Goal: Transaction & Acquisition: Purchase product/service

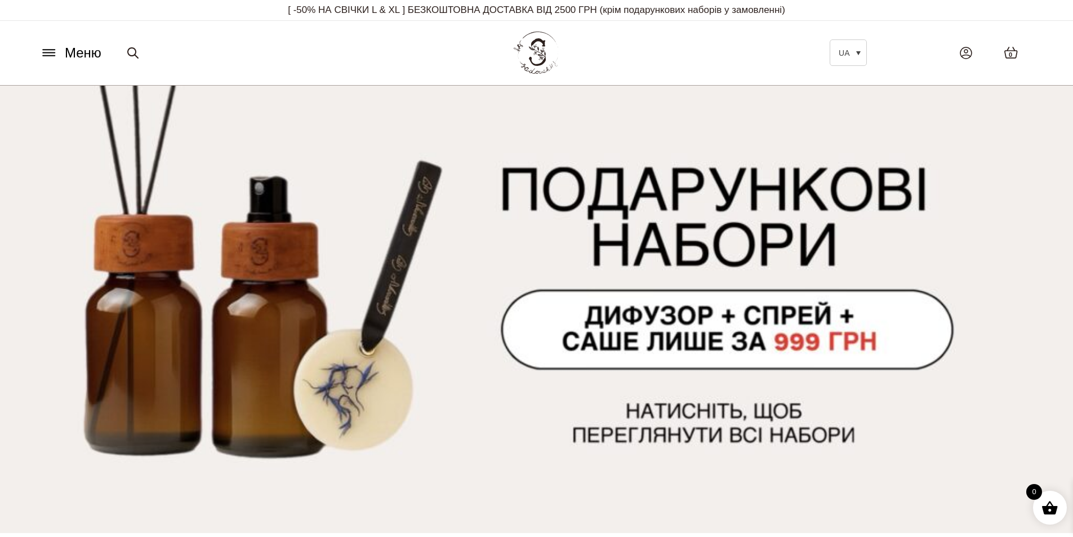
click at [47, 49] on icon at bounding box center [49, 53] width 18 height 12
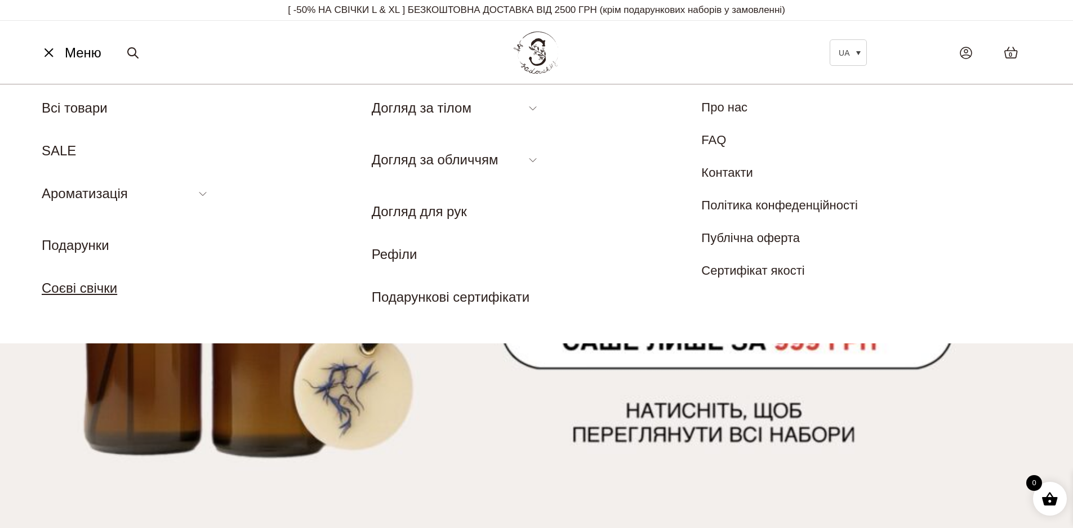
click at [77, 289] on link "Соєві свічки" at bounding box center [79, 287] width 75 height 15
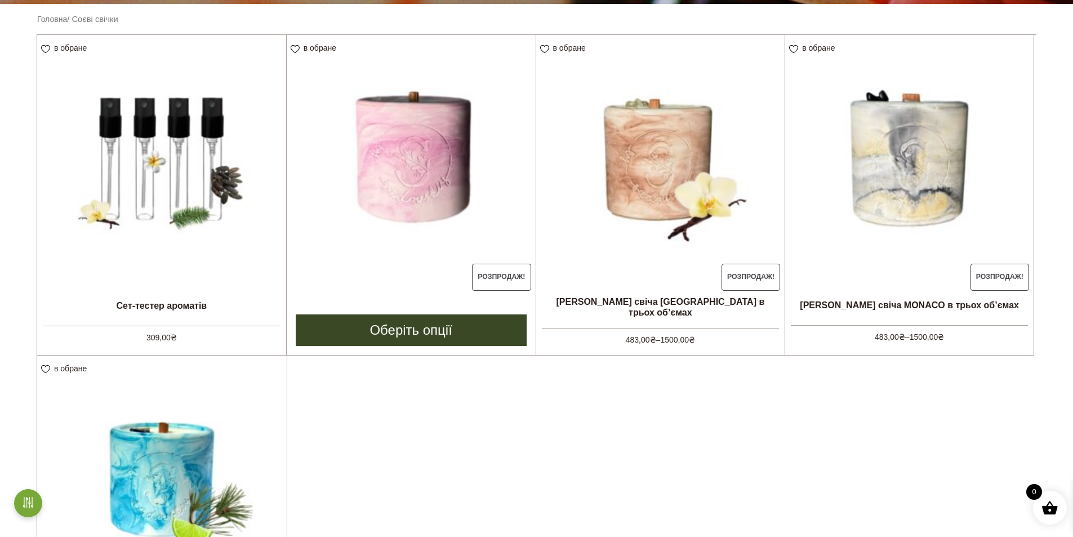
scroll to position [273, 0]
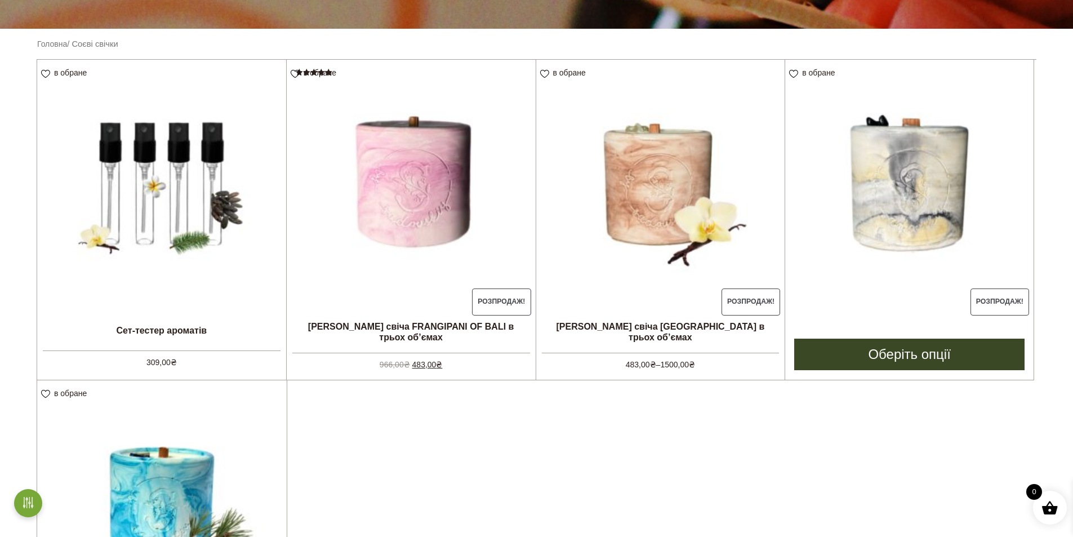
click at [930, 166] on img at bounding box center [909, 184] width 248 height 248
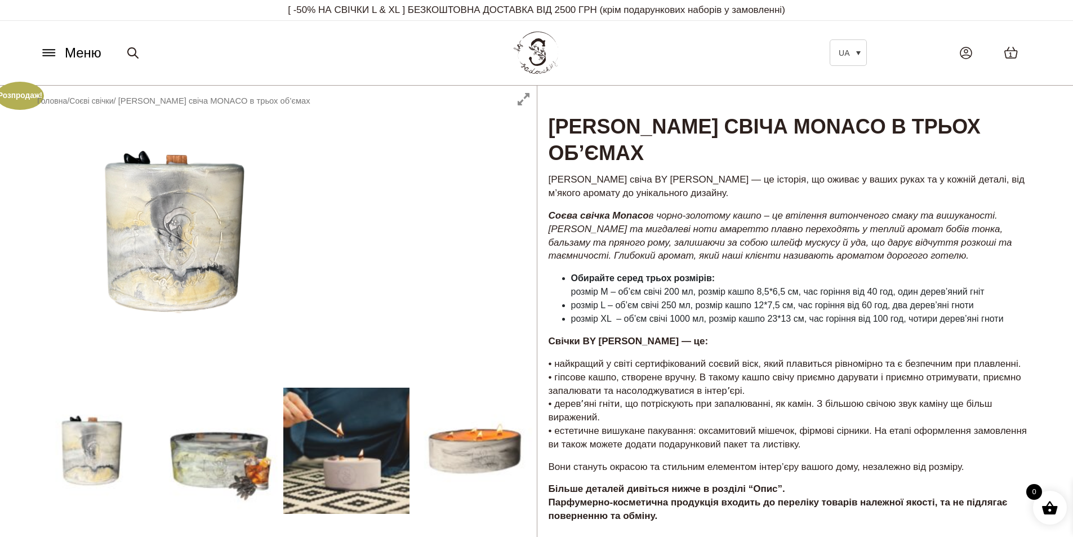
click at [182, 239] on div at bounding box center [282, 458] width 508 height 745
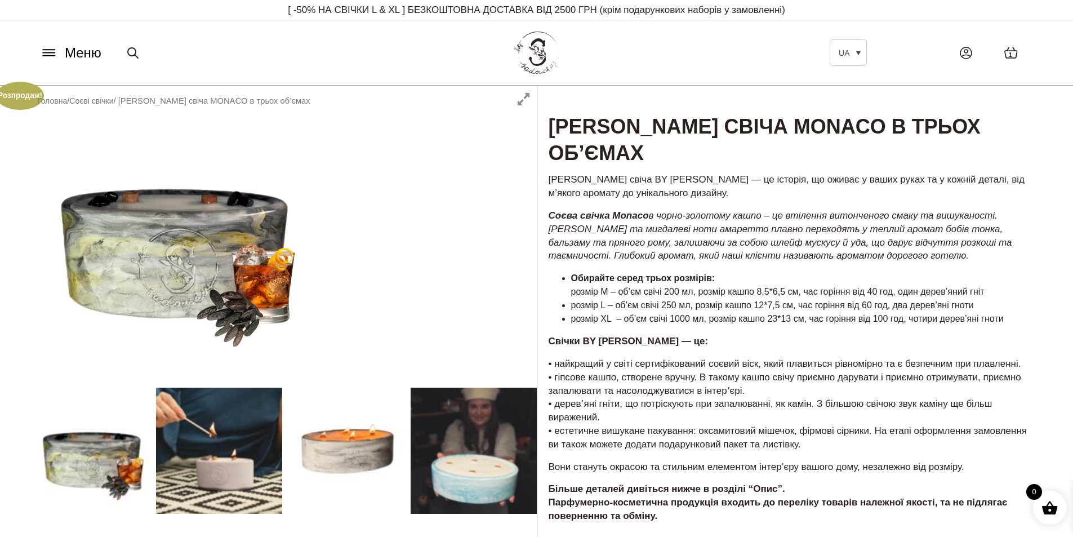
click at [186, 243] on div at bounding box center [282, 458] width 508 height 745
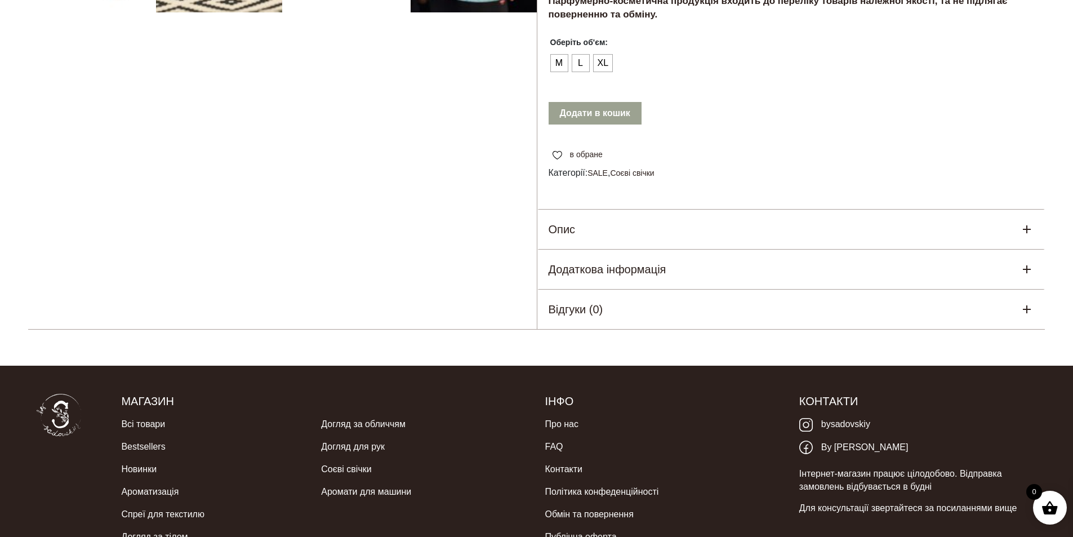
scroll to position [572, 0]
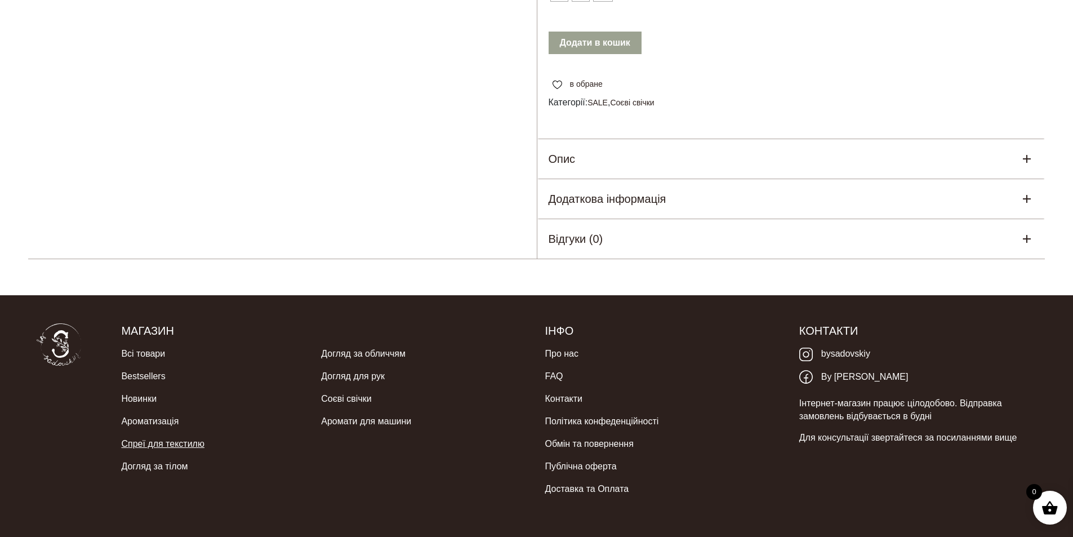
click at [153, 432] on link "Спреї для текстилю" at bounding box center [162, 443] width 83 height 23
